Goal: Information Seeking & Learning: Learn about a topic

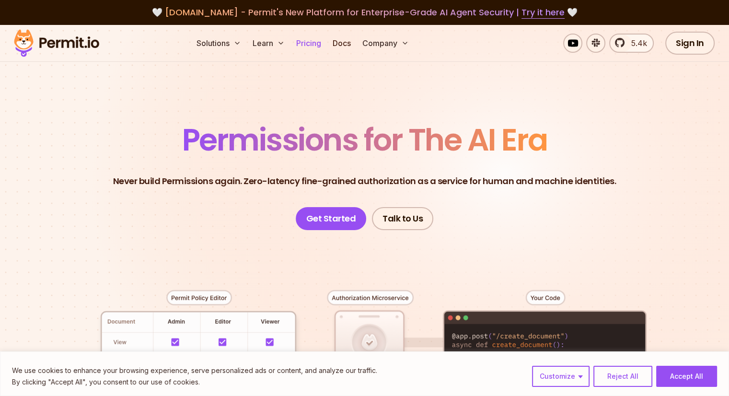
click at [325, 44] on link "Pricing" at bounding box center [309, 43] width 33 height 19
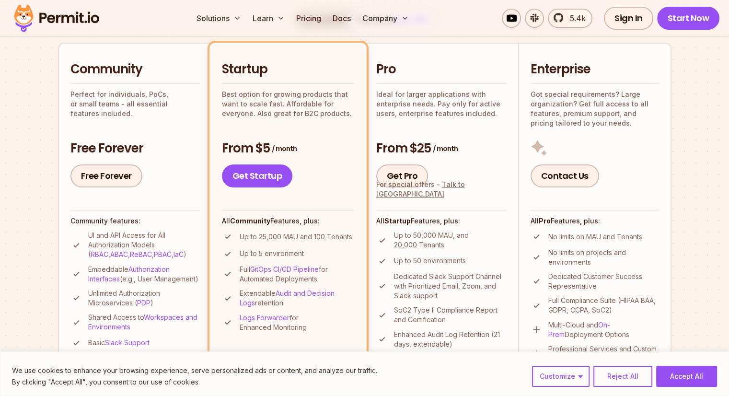
scroll to position [240, 0]
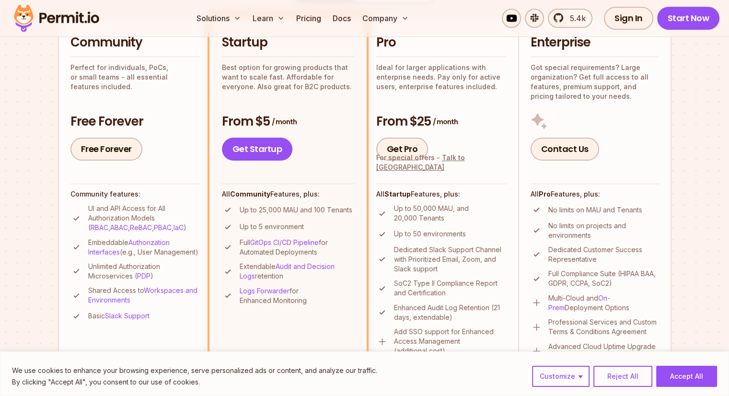
click at [46, 16] on img at bounding box center [57, 18] width 94 height 33
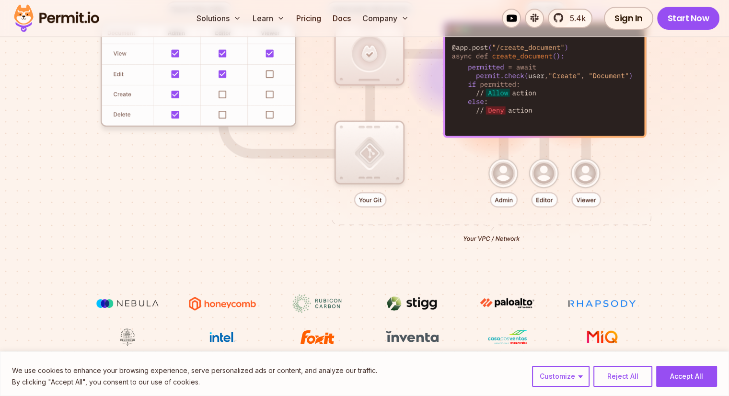
scroll to position [412, 0]
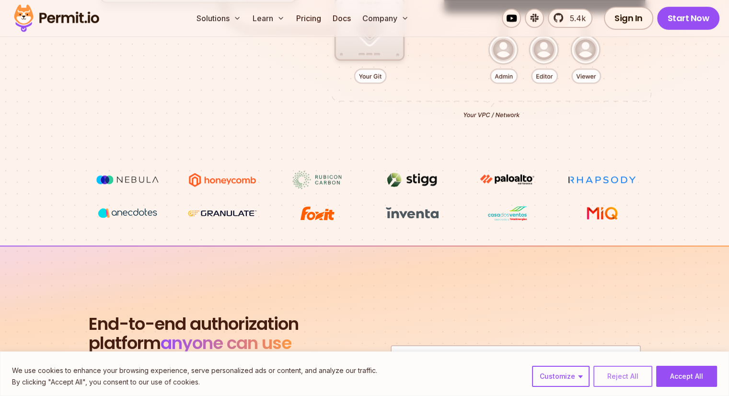
click at [627, 374] on button "Reject All" at bounding box center [623, 376] width 59 height 21
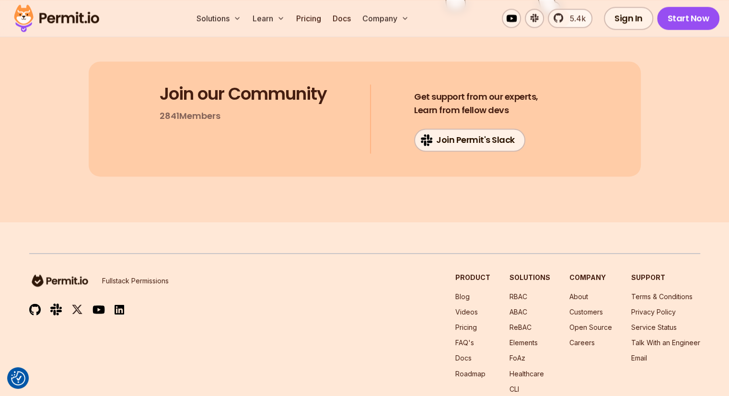
scroll to position [5113, 0]
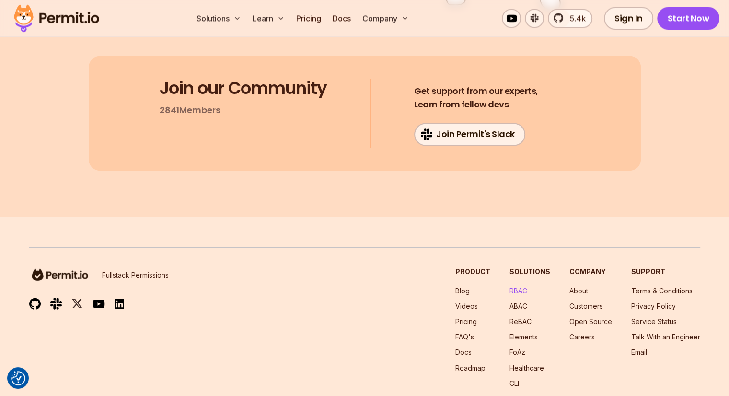
click at [510, 287] on link "RBAC" at bounding box center [519, 291] width 18 height 8
